Goal: Register for event/course

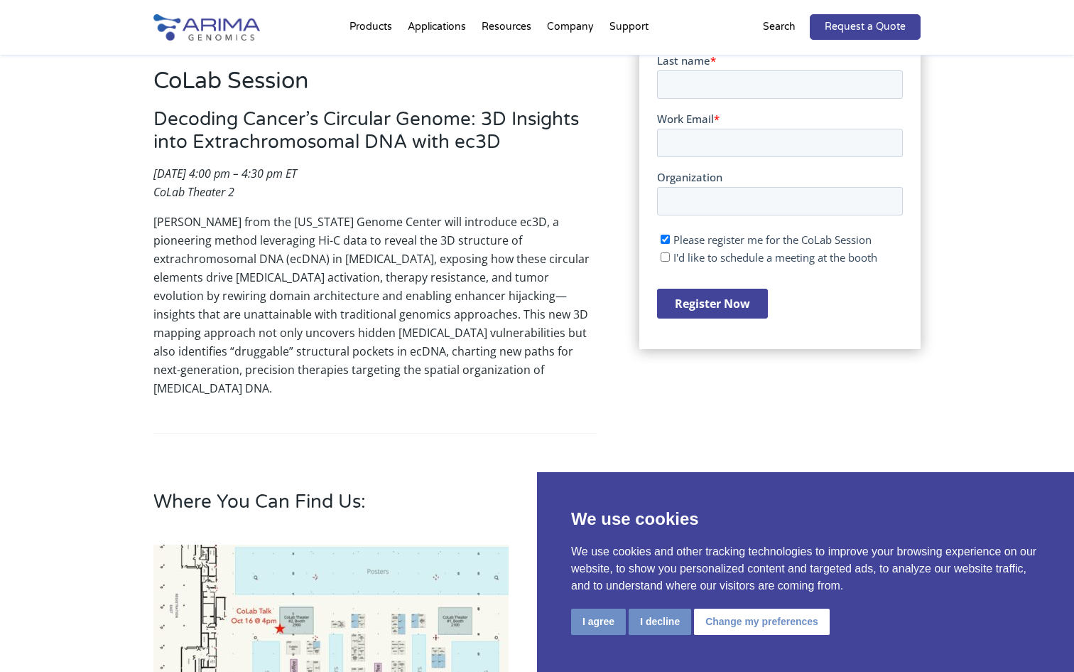
scroll to position [375, 0]
click at [603, 618] on button "I agree" at bounding box center [598, 621] width 55 height 26
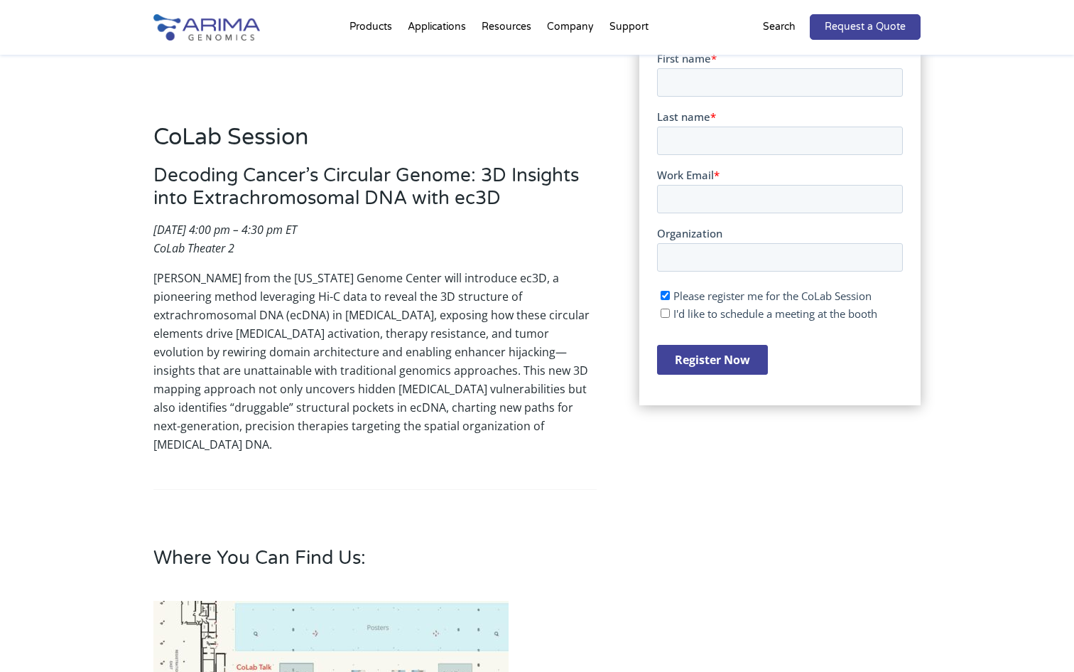
scroll to position [277, 0]
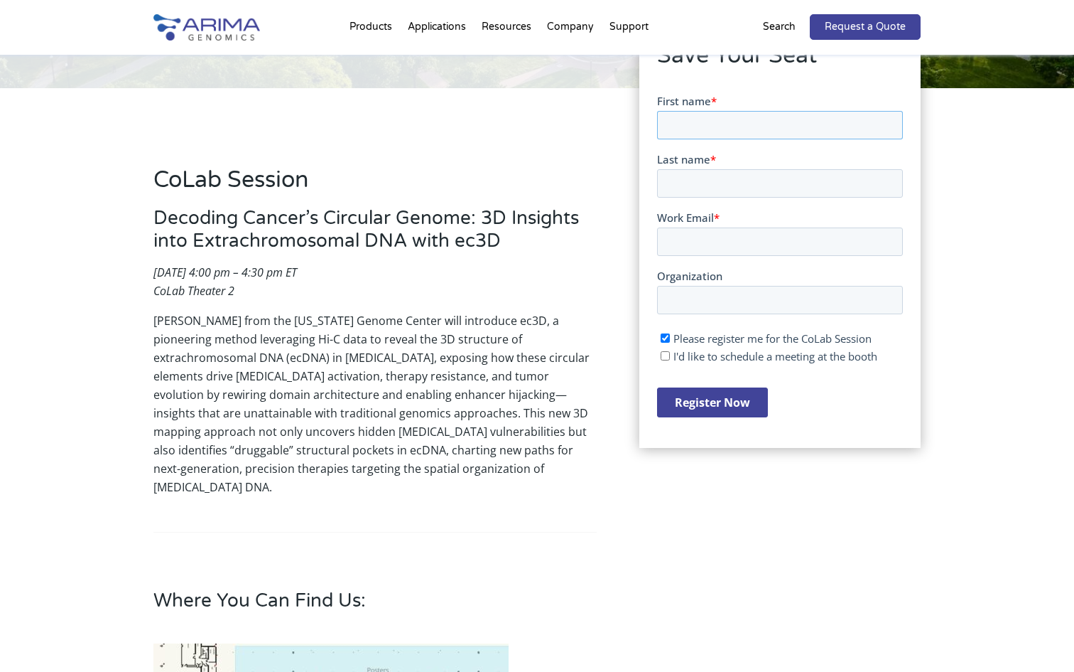
click at [722, 129] on input "First name *" at bounding box center [780, 124] width 246 height 28
type input "[PERSON_NAME]"
click at [739, 178] on input "Last name *" at bounding box center [780, 182] width 246 height 28
type input "Rahmaninejad"
click at [729, 241] on input "Work Email *" at bounding box center [780, 241] width 246 height 28
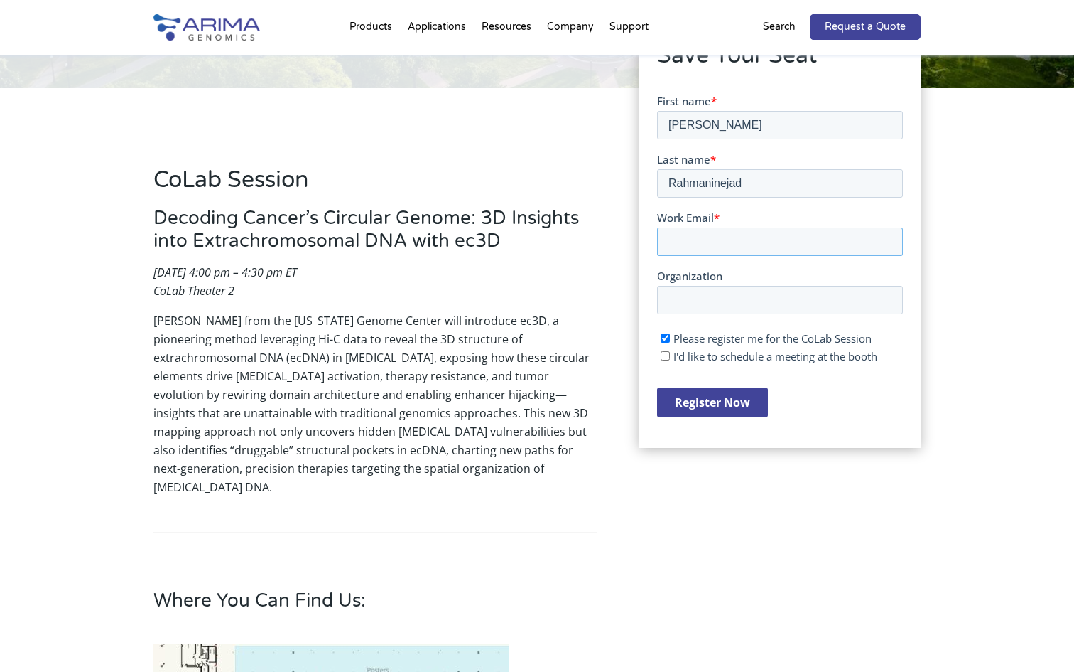
type input "[PERSON_NAME][EMAIL_ADDRESS][DOMAIN_NAME]"
click at [727, 296] on input "Organization" at bounding box center [780, 299] width 246 height 28
type input "USC"
click at [727, 400] on input "Register Now" at bounding box center [712, 402] width 111 height 30
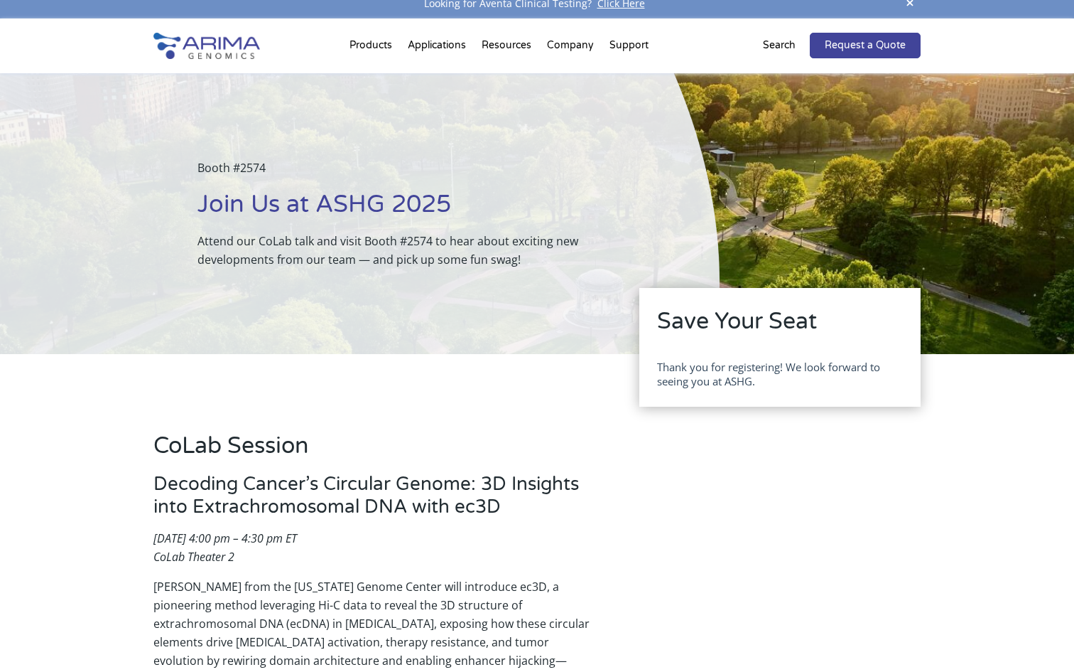
scroll to position [2, 0]
